Goal: Find specific page/section

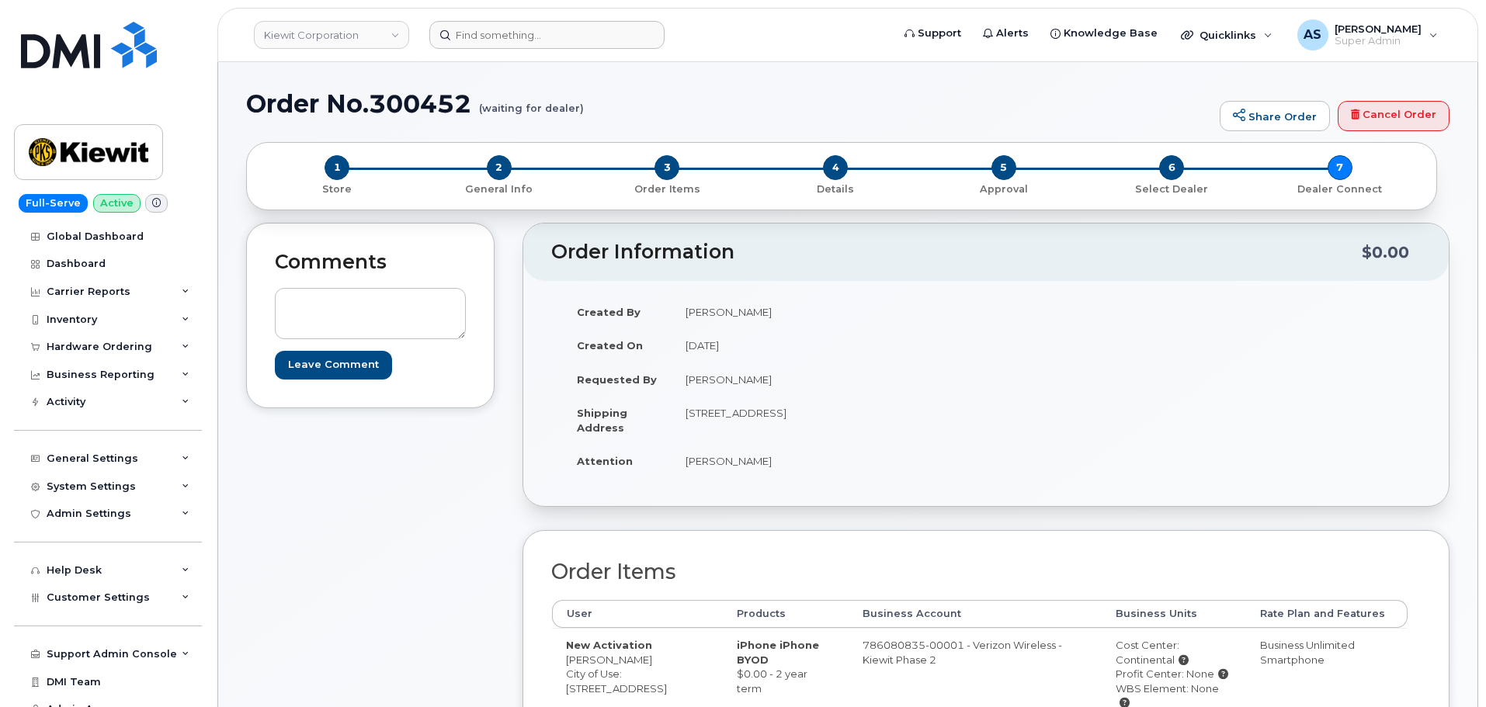
click at [730, 22] on form at bounding box center [655, 35] width 452 height 28
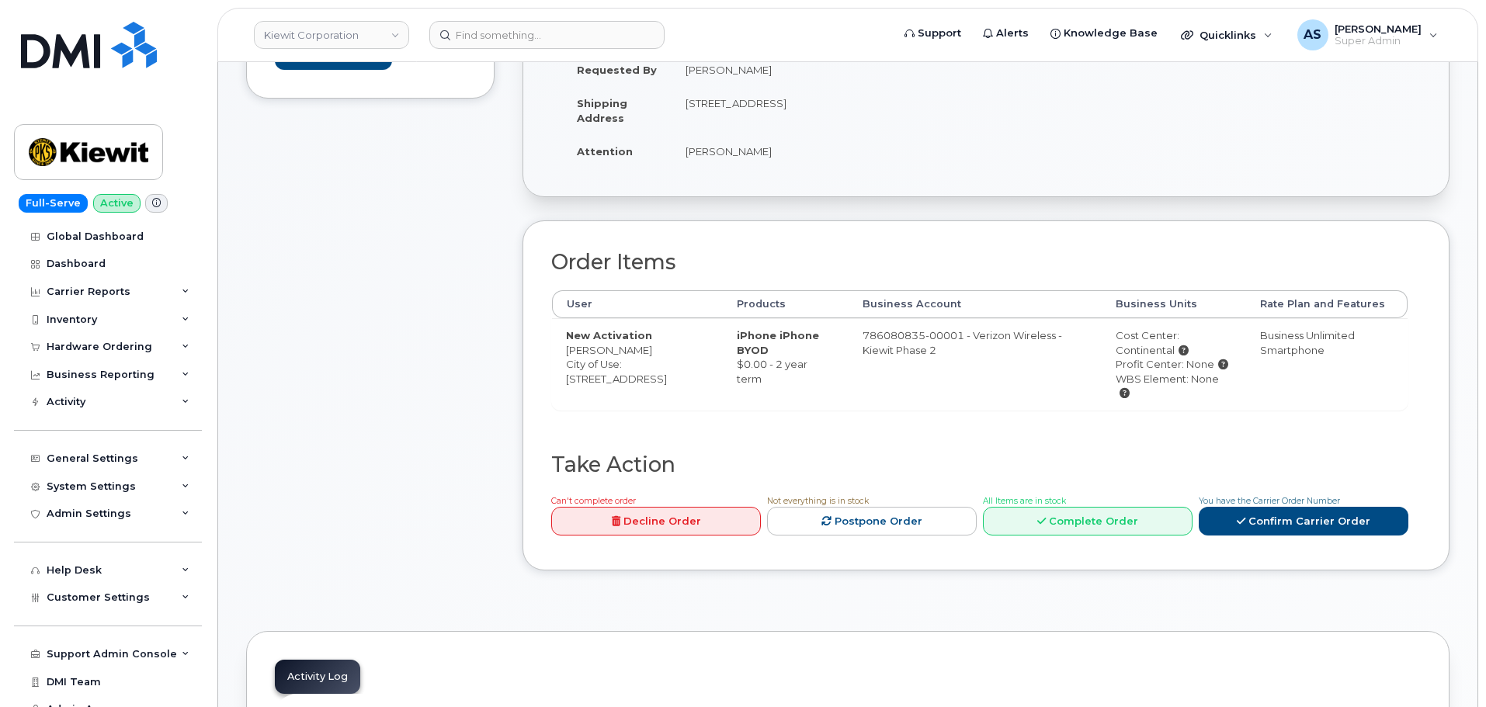
scroll to position [311, 0]
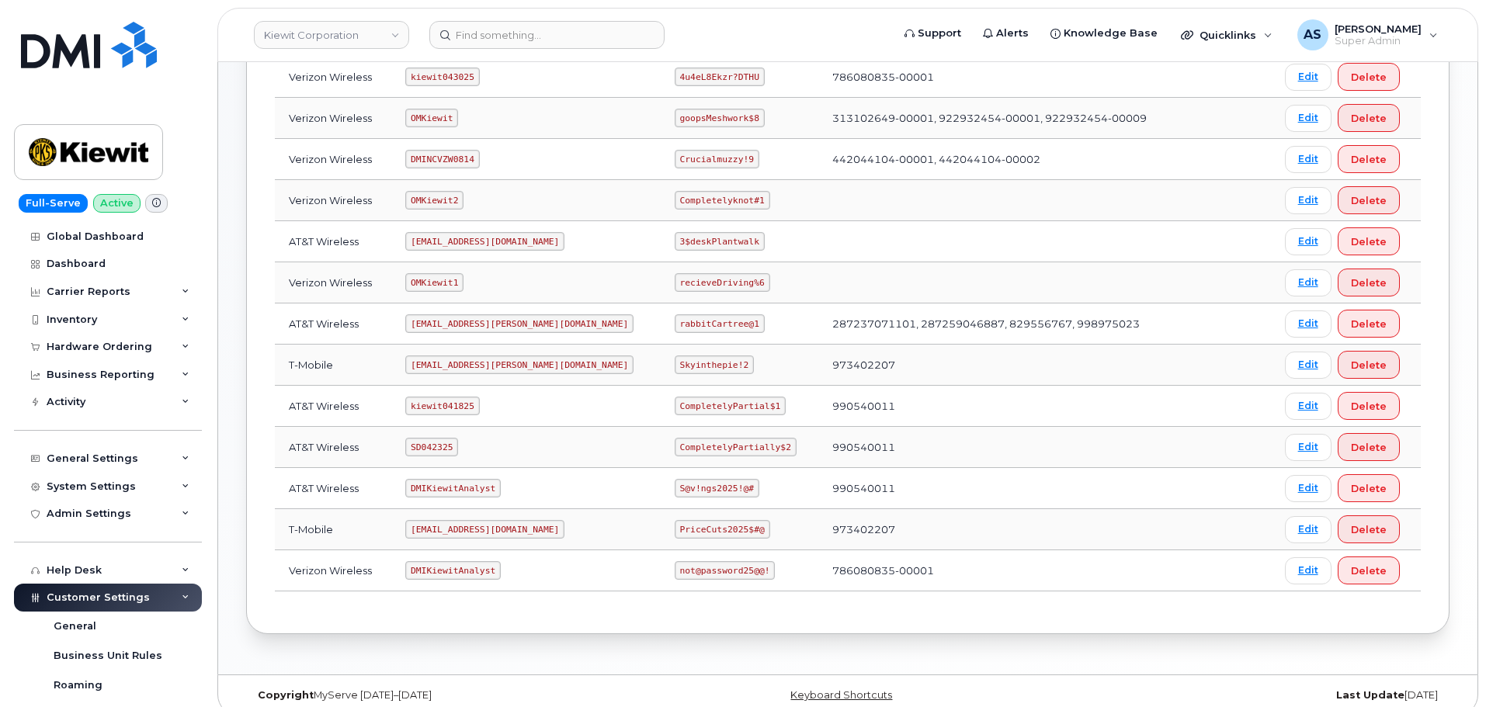
scroll to position [311, 0]
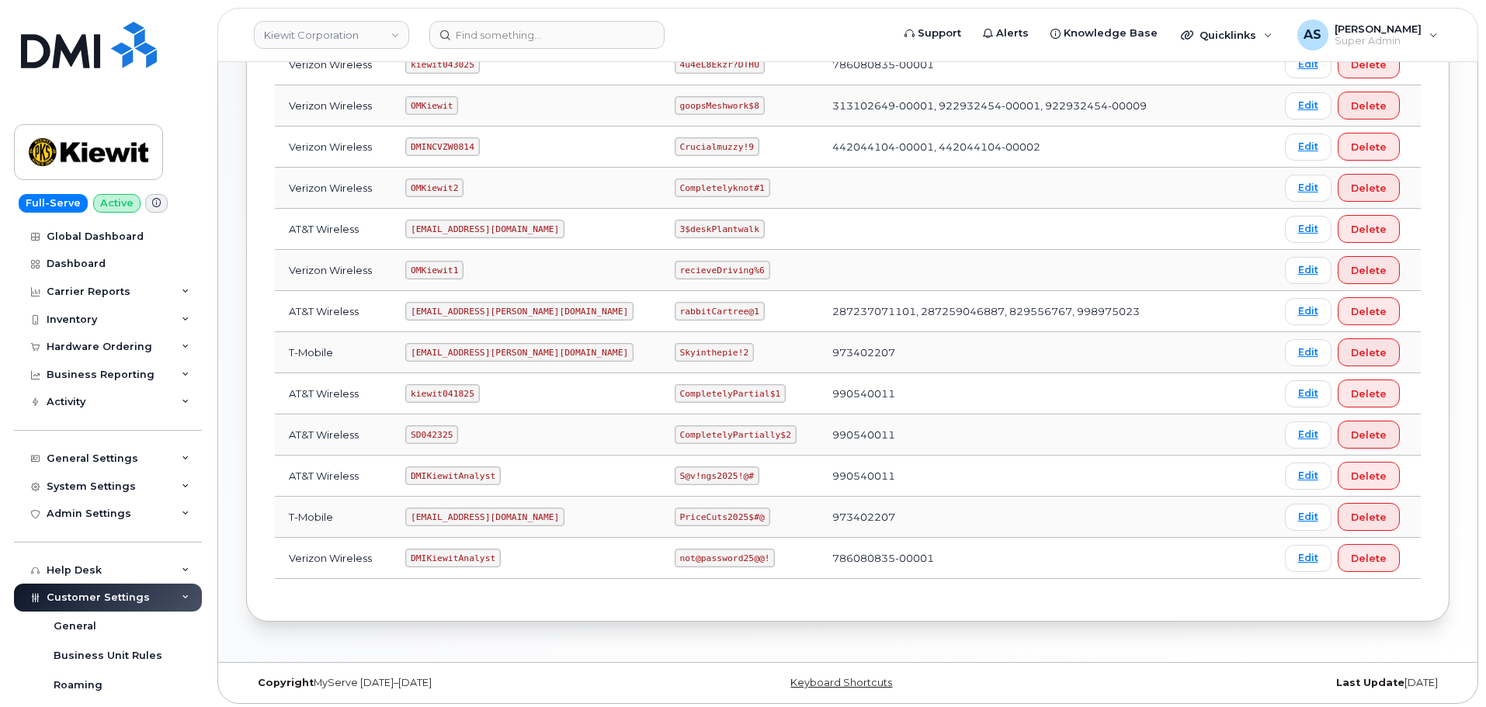
click at [682, 307] on code "rabbitCartree@1" at bounding box center [720, 311] width 90 height 19
click at [681, 307] on code "rabbitCartree@1" at bounding box center [720, 311] width 90 height 19
